Goal: Entertainment & Leisure: Browse casually

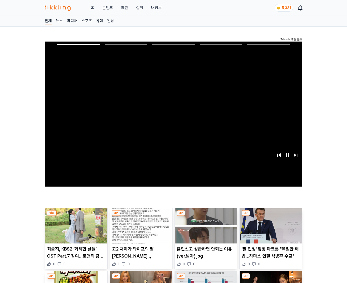
click at [270, 230] on img at bounding box center [271, 225] width 62 height 35
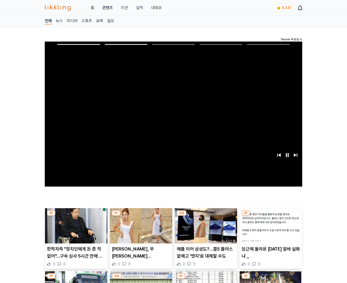
click at [270, 230] on img at bounding box center [271, 225] width 62 height 35
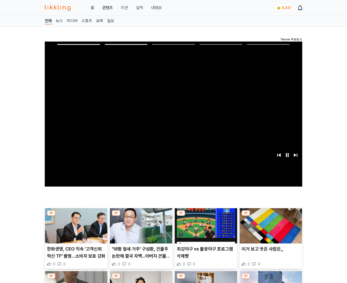
click at [270, 230] on img at bounding box center [271, 225] width 62 height 35
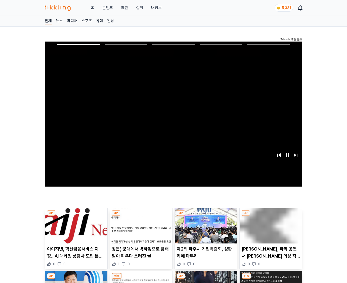
click at [270, 230] on img at bounding box center [271, 225] width 62 height 35
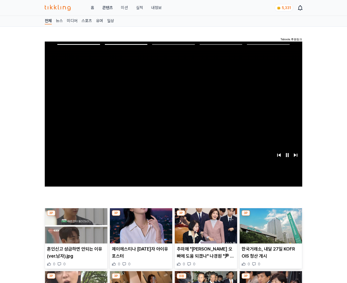
click at [270, 230] on img at bounding box center [271, 225] width 62 height 35
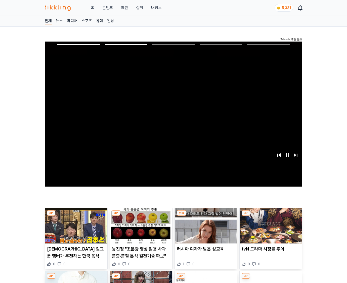
click at [270, 230] on img at bounding box center [271, 225] width 62 height 35
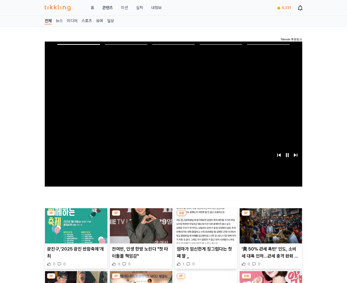
click at [270, 230] on img at bounding box center [271, 225] width 62 height 35
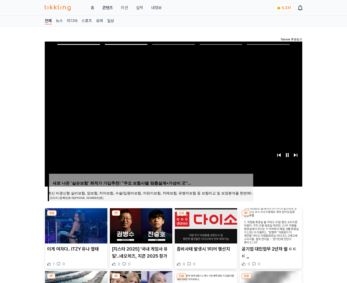
click at [270, 230] on img at bounding box center [271, 225] width 62 height 35
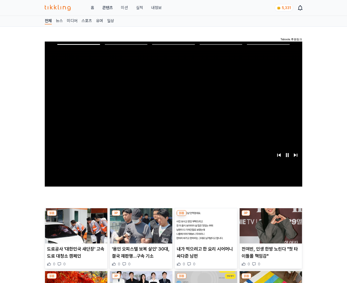
click at [270, 230] on img at bounding box center [271, 225] width 62 height 35
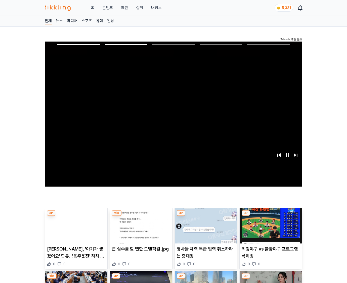
click at [270, 230] on img at bounding box center [271, 225] width 62 height 35
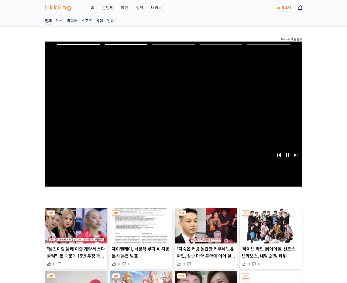
click at [270, 230] on img at bounding box center [271, 225] width 62 height 35
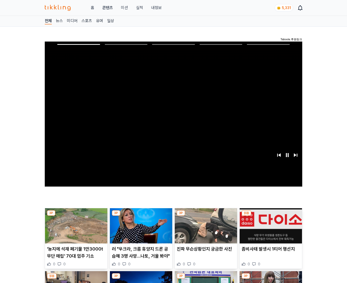
click at [270, 230] on img at bounding box center [271, 225] width 62 height 35
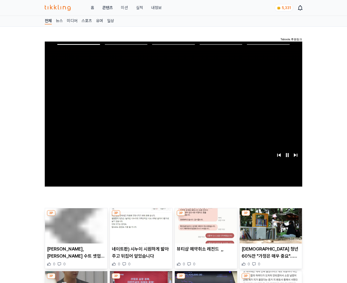
click at [270, 230] on img at bounding box center [271, 225] width 62 height 35
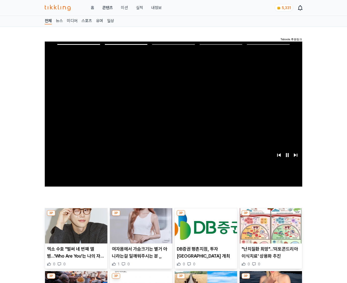
click at [270, 230] on img at bounding box center [271, 225] width 62 height 35
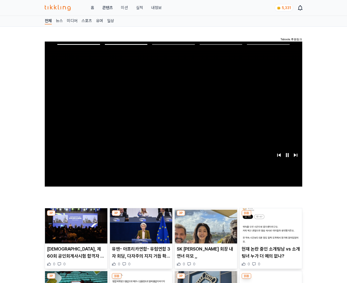
click at [270, 230] on img at bounding box center [271, 225] width 62 height 35
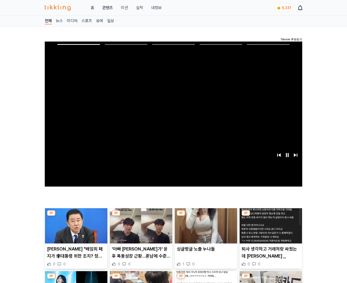
click at [270, 230] on img at bounding box center [271, 225] width 62 height 35
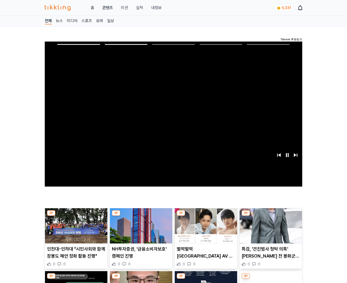
click at [270, 230] on img at bounding box center [271, 225] width 62 height 35
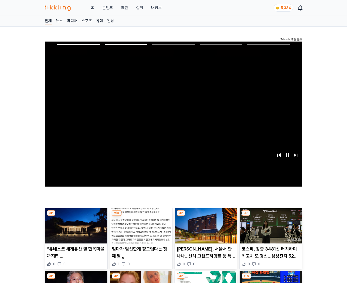
click at [270, 230] on img at bounding box center [271, 225] width 62 height 35
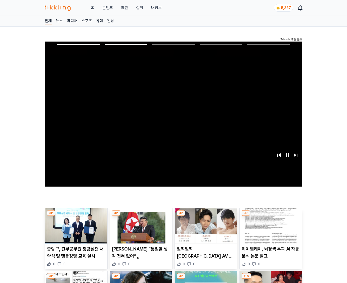
click at [270, 230] on img at bounding box center [271, 225] width 62 height 35
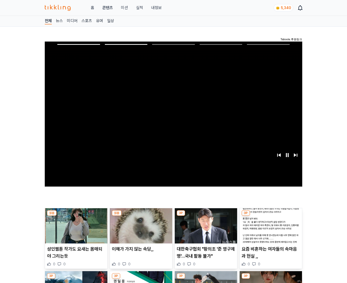
click at [270, 230] on img at bounding box center [271, 225] width 62 height 35
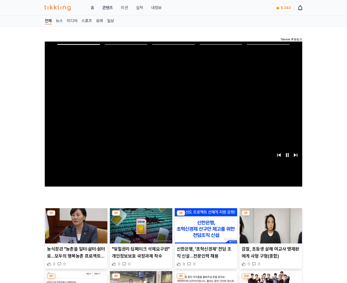
click at [270, 230] on img at bounding box center [271, 225] width 62 height 35
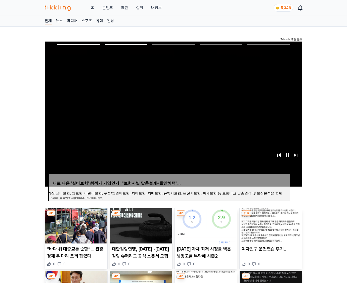
click at [270, 230] on img at bounding box center [271, 225] width 62 height 35
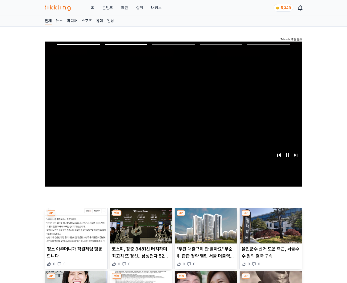
click at [270, 230] on img at bounding box center [271, 225] width 62 height 35
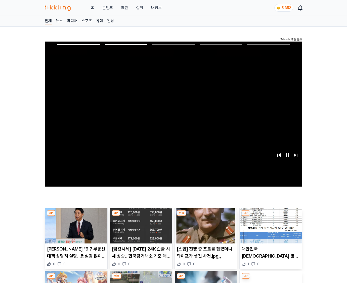
click at [270, 230] on img at bounding box center [271, 225] width 62 height 35
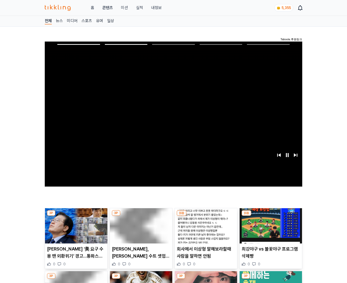
click at [270, 230] on img at bounding box center [271, 225] width 62 height 35
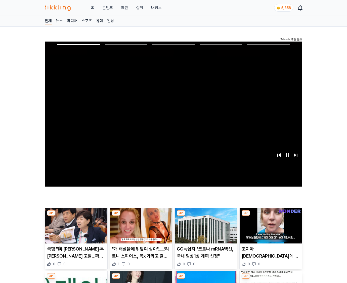
click at [270, 230] on img at bounding box center [271, 225] width 62 height 35
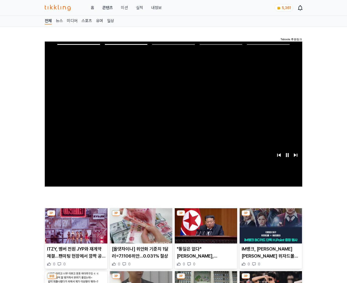
click at [270, 230] on img at bounding box center [271, 225] width 62 height 35
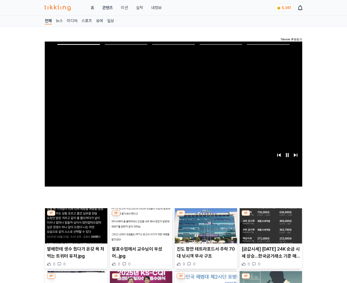
click at [270, 230] on img at bounding box center [271, 225] width 62 height 35
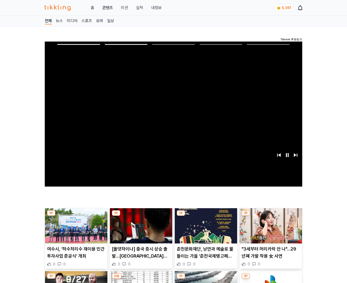
click at [270, 230] on img at bounding box center [271, 225] width 62 height 35
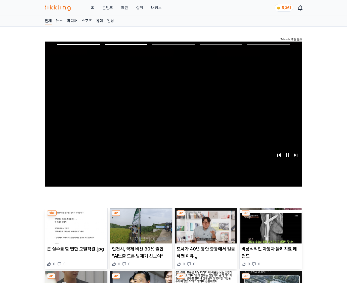
click at [270, 230] on img at bounding box center [271, 225] width 62 height 35
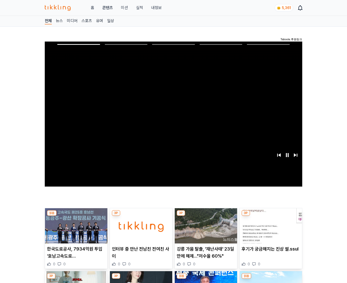
click at [270, 230] on img at bounding box center [271, 225] width 62 height 35
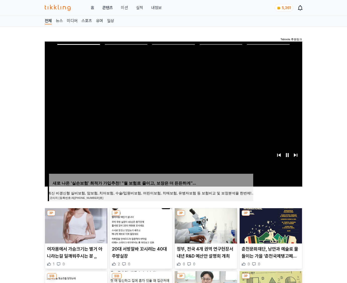
click at [270, 230] on img at bounding box center [271, 225] width 62 height 35
